Goal: Download file/media

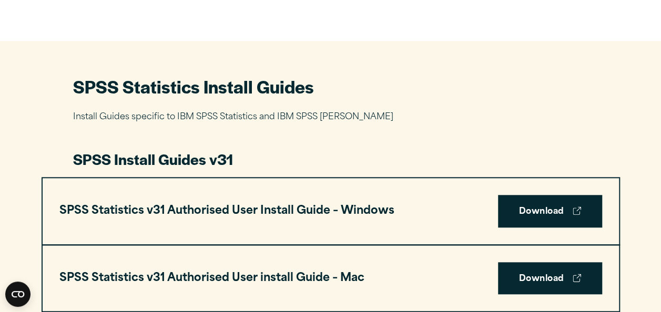
scroll to position [473, 0]
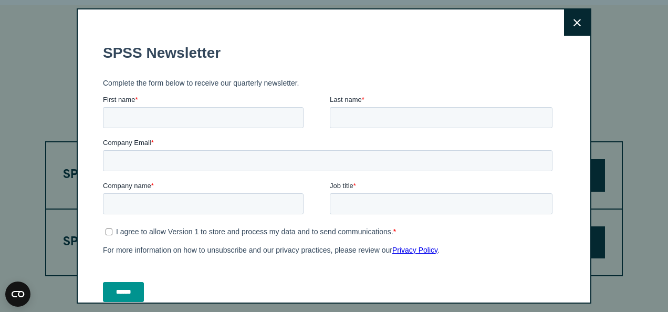
click at [574, 23] on icon at bounding box center [577, 23] width 7 height 8
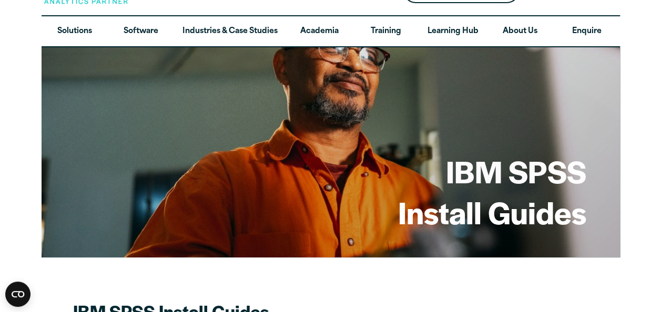
scroll to position [0, 0]
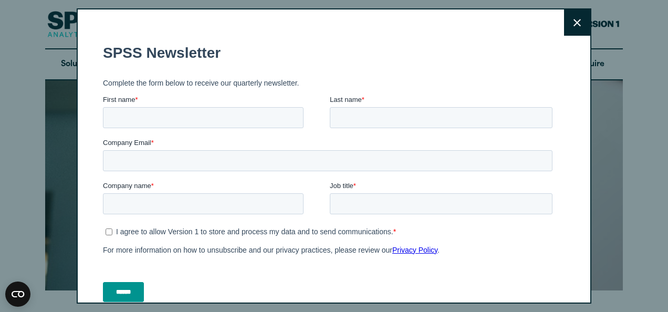
click at [574, 20] on icon at bounding box center [577, 22] width 7 height 7
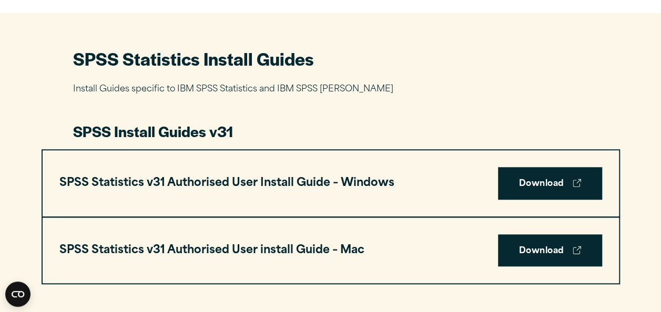
scroll to position [467, 0]
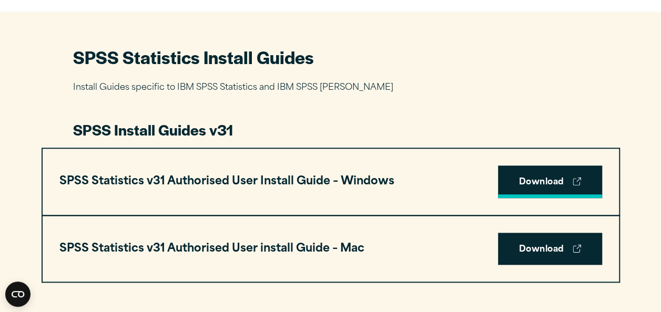
click at [554, 184] on link "Download" at bounding box center [550, 182] width 104 height 33
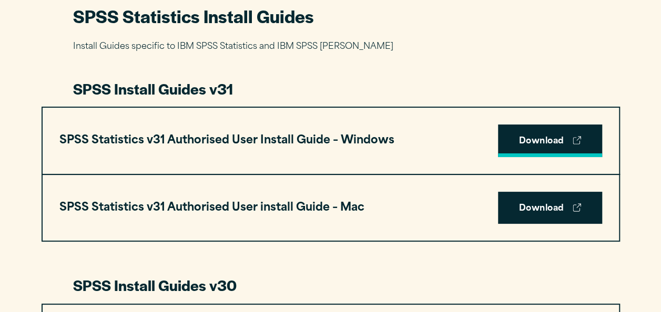
click at [537, 136] on link "Download" at bounding box center [550, 141] width 104 height 33
